Goal: Task Accomplishment & Management: Complete application form

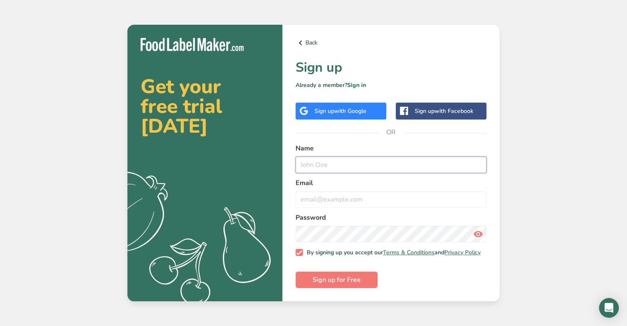
click at [346, 165] on input "text" at bounding box center [390, 165] width 191 height 16
type input "Dexter"
type input "[EMAIL_ADDRESS][DOMAIN_NAME]"
click at [478, 231] on icon at bounding box center [478, 234] width 10 height 15
click at [360, 281] on button "Sign up for Free" at bounding box center [336, 279] width 82 height 16
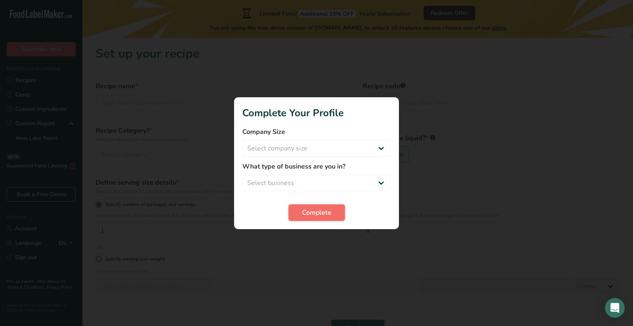
click at [314, 212] on span "Complete" at bounding box center [316, 213] width 29 height 10
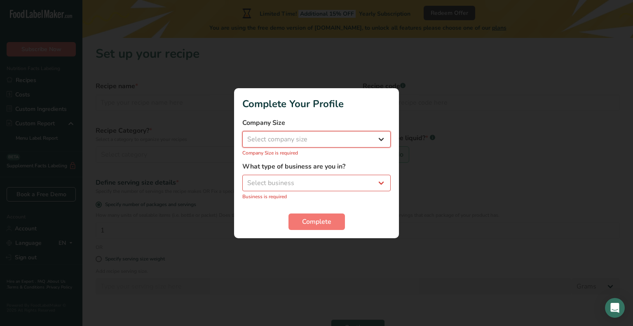
click at [315, 140] on select "Select company size Fewer than 10 Employees 10 to 50 Employees 51 to 500 Employ…" at bounding box center [316, 139] width 148 height 16
select select "1"
click at [242, 135] on select "Select company size Fewer than 10 Employees 10 to 50 Employees 51 to 500 Employ…" at bounding box center [316, 139] width 148 height 16
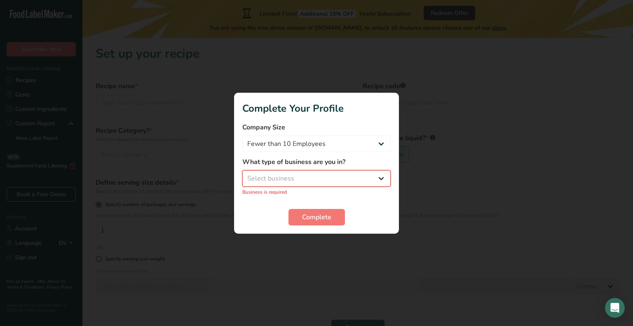
click at [310, 180] on select "Select business Packaged Food Manufacturer Restaurant & Cafe Bakery Meal Plans …" at bounding box center [316, 178] width 148 height 16
select select "8"
click at [242, 174] on select "Select business Packaged Food Manufacturer Restaurant & Cafe Bakery Meal Plans …" at bounding box center [316, 178] width 148 height 16
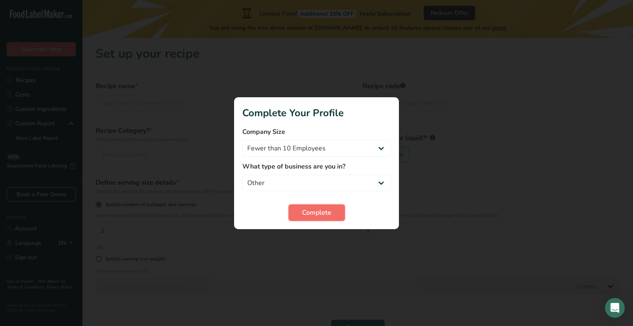
click at [308, 210] on span "Complete" at bounding box center [316, 213] width 29 height 10
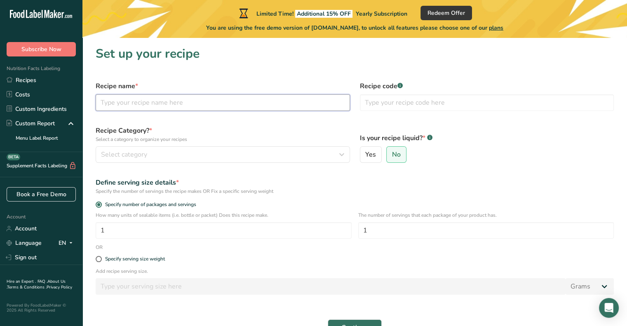
click at [193, 106] on input "text" at bounding box center [223, 102] width 254 height 16
type input "[PERSON_NAME]"
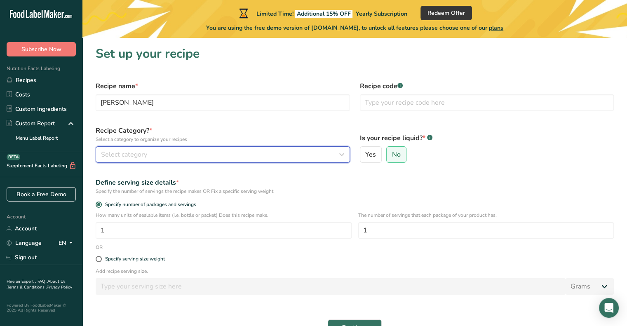
click at [247, 157] on div "Select category" at bounding box center [220, 155] width 239 height 10
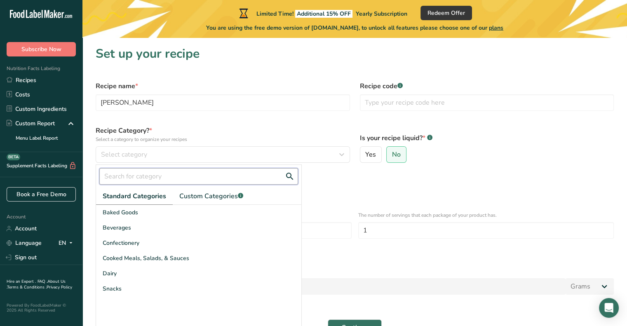
click at [184, 175] on input "text" at bounding box center [198, 176] width 199 height 16
type input "p"
click at [215, 193] on span "Custom Categories .a-a{fill:#347362;}.b-a{fill:#fff;}" at bounding box center [211, 196] width 64 height 10
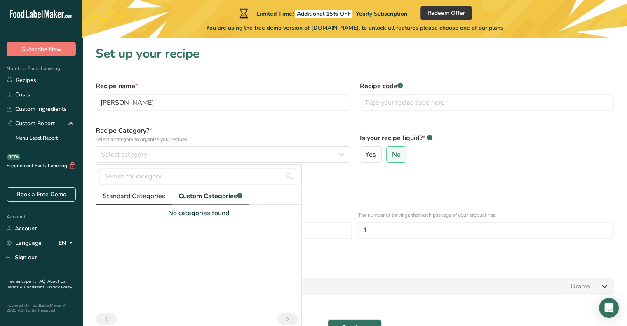
click at [136, 198] on span "Standard Categories" at bounding box center [134, 196] width 63 height 10
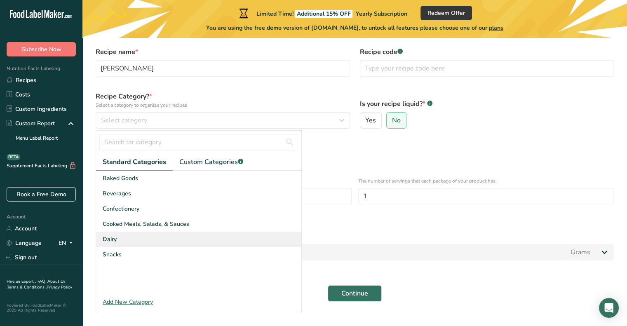
scroll to position [49, 0]
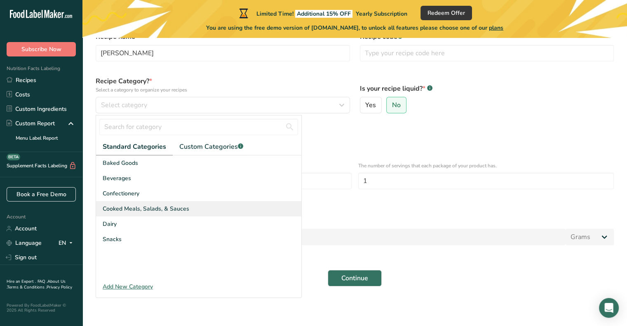
click at [190, 211] on div "Cooked Meals, Salads, & Sauces" at bounding box center [198, 208] width 205 height 15
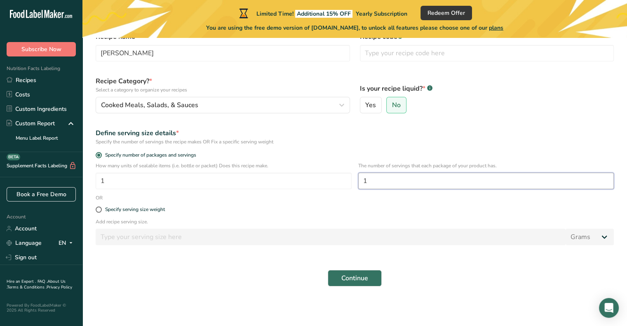
drag, startPoint x: 377, startPoint y: 182, endPoint x: 358, endPoint y: 182, distance: 18.5
click at [358, 182] on input "1" at bounding box center [486, 181] width 256 height 16
type input "3"
click at [347, 194] on div "How many units of sealable items (i.e. bottle or packet) Does this recipe make.…" at bounding box center [355, 178] width 528 height 32
click at [102, 209] on span "Specify serving size weight" at bounding box center [133, 209] width 63 height 6
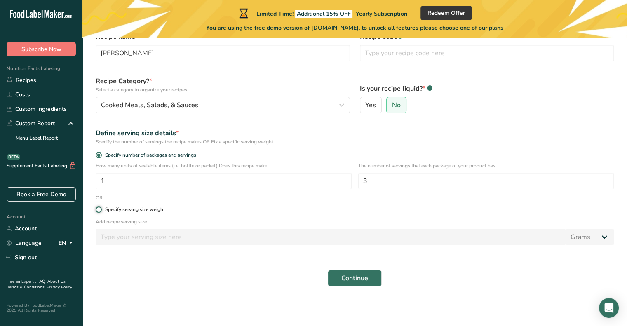
click at [101, 209] on input "Specify serving size weight" at bounding box center [98, 209] width 5 height 5
radio input "true"
radio input "false"
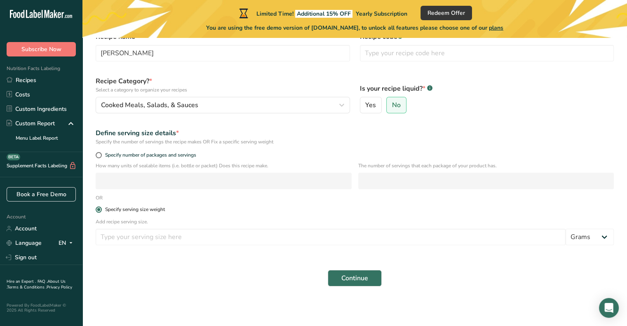
click at [98, 210] on span at bounding box center [99, 209] width 6 height 6
click at [98, 210] on input "Specify serving size weight" at bounding box center [98, 209] width 5 height 5
click at [100, 154] on span at bounding box center [99, 155] width 6 height 6
click at [100, 154] on input "Specify number of packages and servings" at bounding box center [98, 154] width 5 height 5
radio input "true"
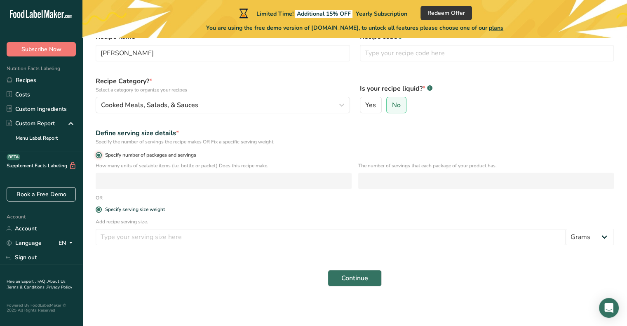
radio input "false"
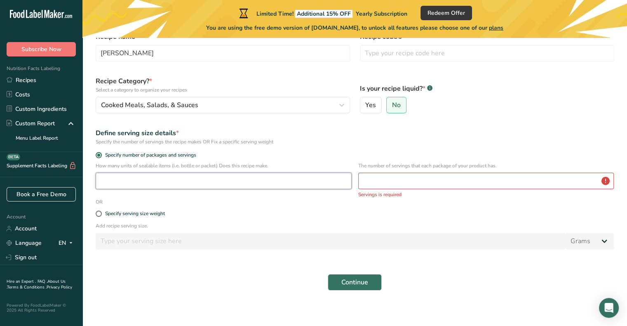
click at [133, 181] on input "number" at bounding box center [224, 181] width 256 height 16
type input "1"
click at [373, 179] on input "number" at bounding box center [486, 181] width 256 height 16
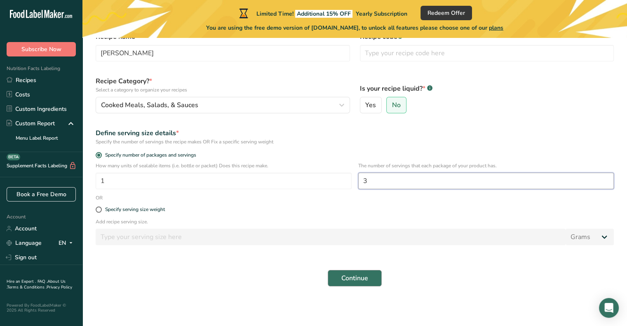
type input "3"
click at [355, 272] on button "Continue" at bounding box center [354, 278] width 54 height 16
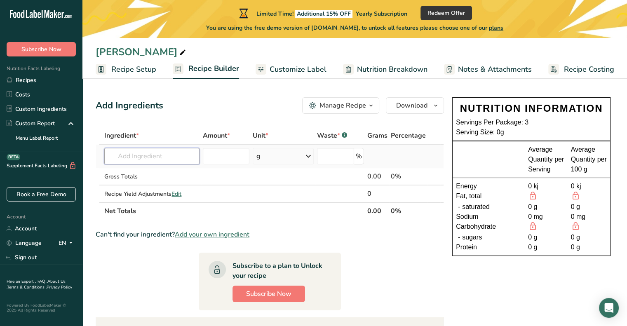
click at [176, 157] on input "text" at bounding box center [151, 156] width 95 height 16
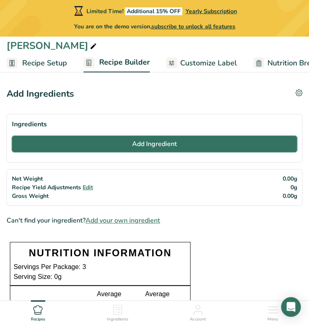
click at [121, 140] on button "Add Ingredient" at bounding box center [154, 144] width 285 height 16
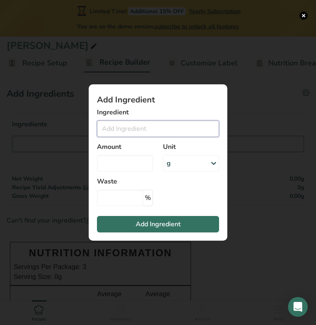
click at [134, 131] on input "Add ingredient modal" at bounding box center [158, 129] width 122 height 16
type input "O"
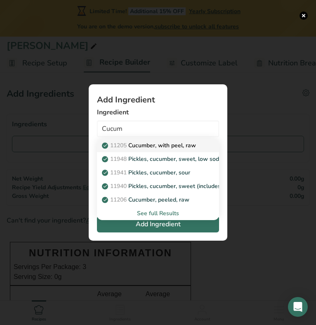
click at [165, 141] on link "11205 Cucumber, with peel, raw" at bounding box center [158, 146] width 122 height 14
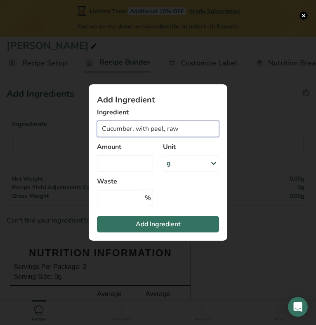
click at [183, 128] on input "Cucumber, with peel, raw" at bounding box center [158, 129] width 122 height 16
click at [175, 128] on input "Cucumber, with peel," at bounding box center [158, 129] width 122 height 16
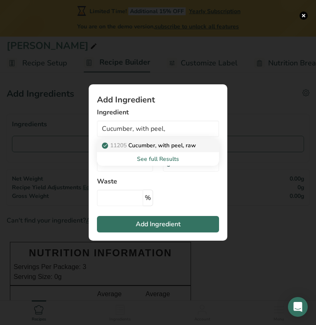
click at [170, 146] on p "11205 Cucumber, with peel, raw" at bounding box center [149, 145] width 92 height 9
type input "Cucumber, with peel, raw"
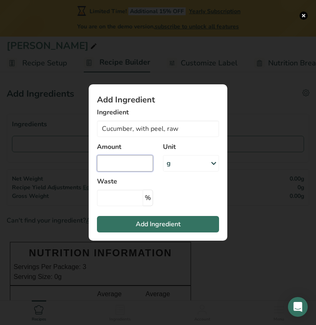
click at [123, 164] on input "Add ingredient modal" at bounding box center [125, 163] width 56 height 16
click at [235, 178] on div "Add Ingredient Ingredient Cucumber, with peel, raw 11205 Cucumber, with peel, r…" at bounding box center [157, 162] width 165 height 183
click at [303, 14] on button "Add ingredient modal" at bounding box center [303, 16] width 8 height 8
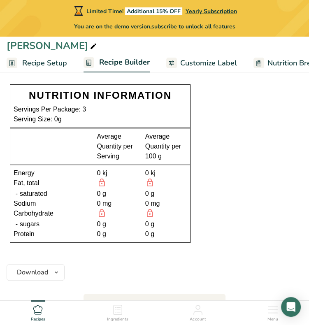
scroll to position [165, 0]
